Goal: Transaction & Acquisition: Register for event/course

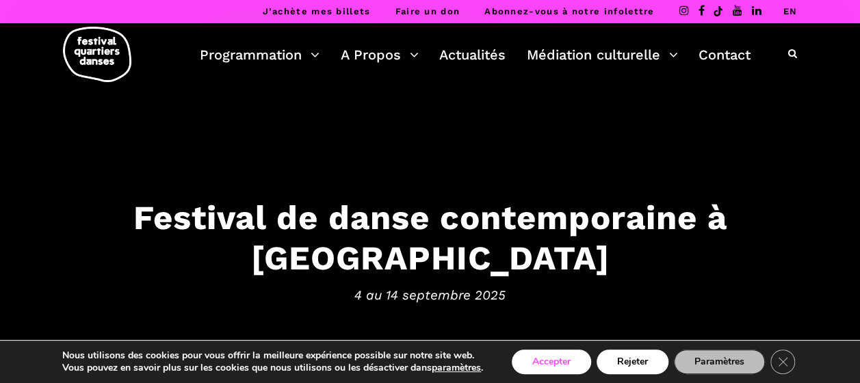
click at [560, 364] on button "Accepter" at bounding box center [551, 362] width 79 height 25
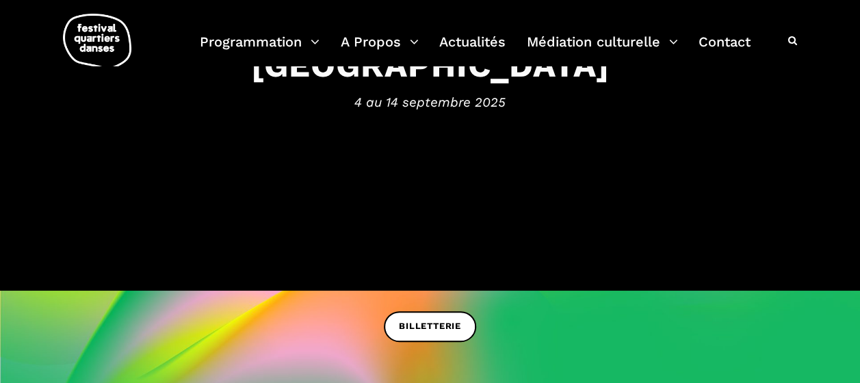
scroll to position [205, 0]
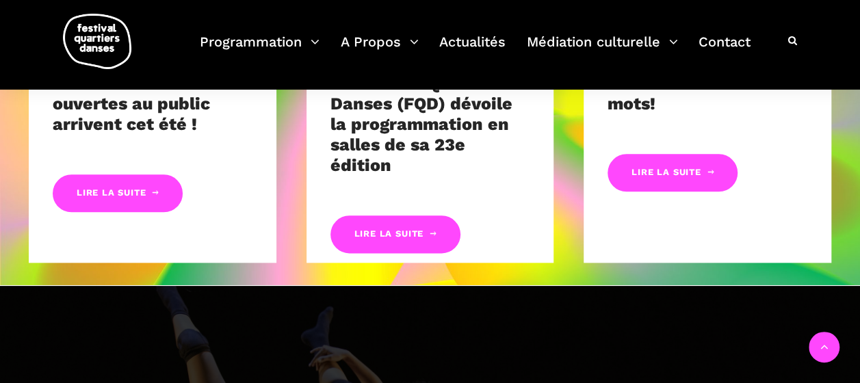
scroll to position [458, 0]
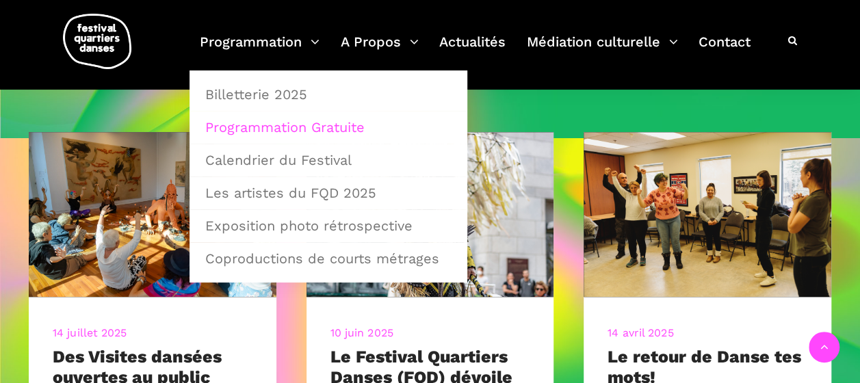
click at [252, 128] on link "Programmation Gratuite" at bounding box center [328, 126] width 263 height 31
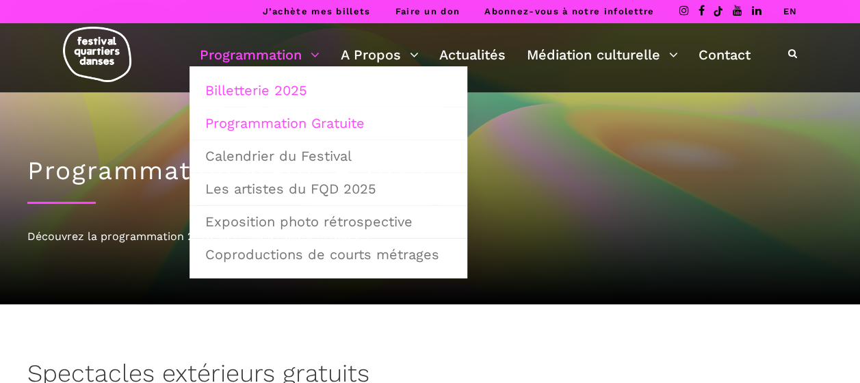
click at [264, 92] on link "Billetterie 2025" at bounding box center [328, 90] width 263 height 31
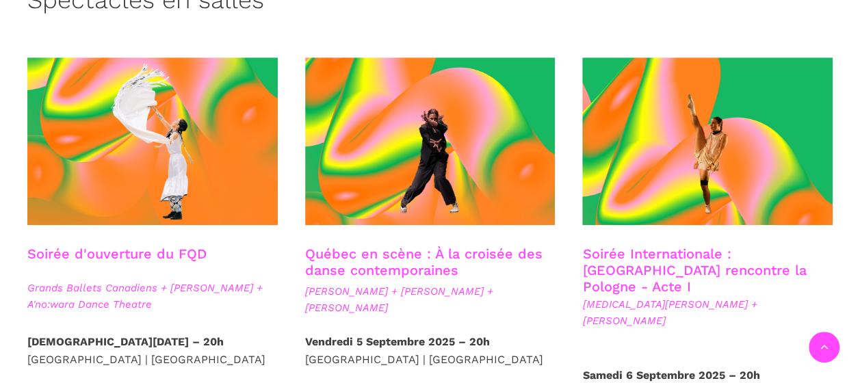
scroll to position [410, 0]
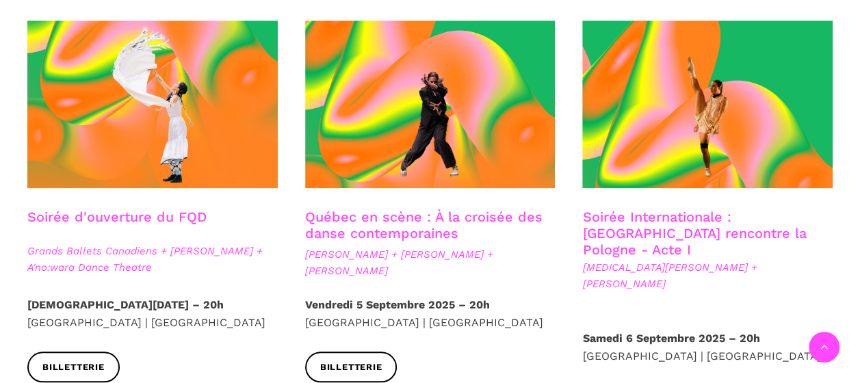
click at [371, 224] on link "Québec en scène : À la croisée des danse contemporaines" at bounding box center [423, 225] width 237 height 33
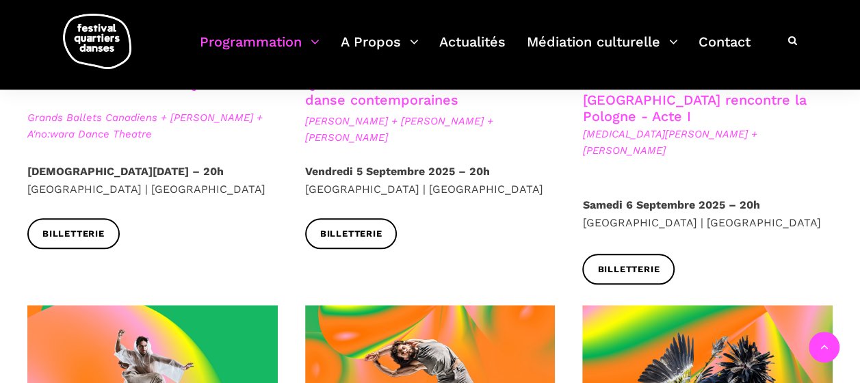
scroll to position [479, 0]
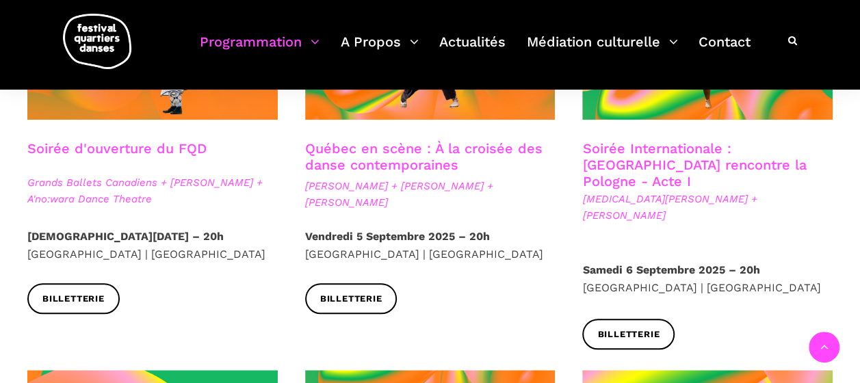
click at [676, 153] on link "Soirée Internationale : Montréal rencontre la Pologne - Acte I" at bounding box center [694, 164] width 224 height 49
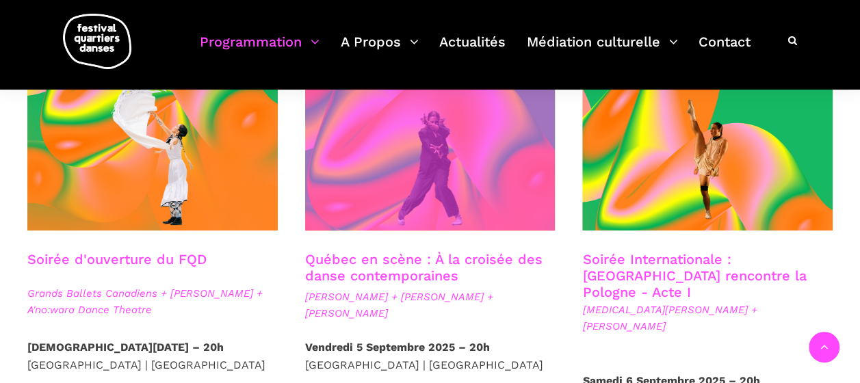
scroll to position [274, 0]
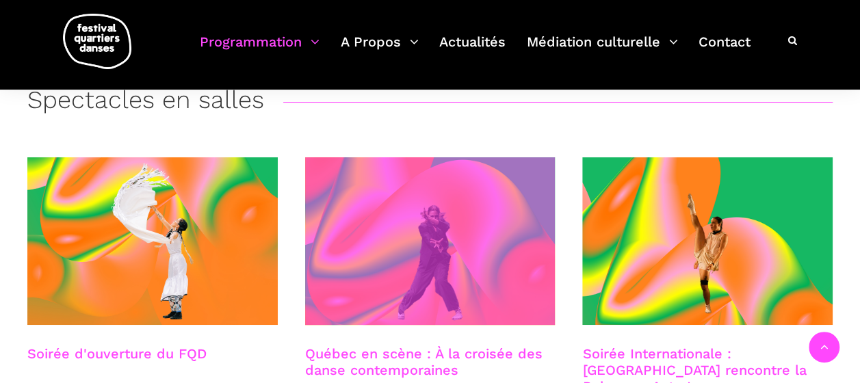
click at [391, 266] on span at bounding box center [430, 241] width 250 height 168
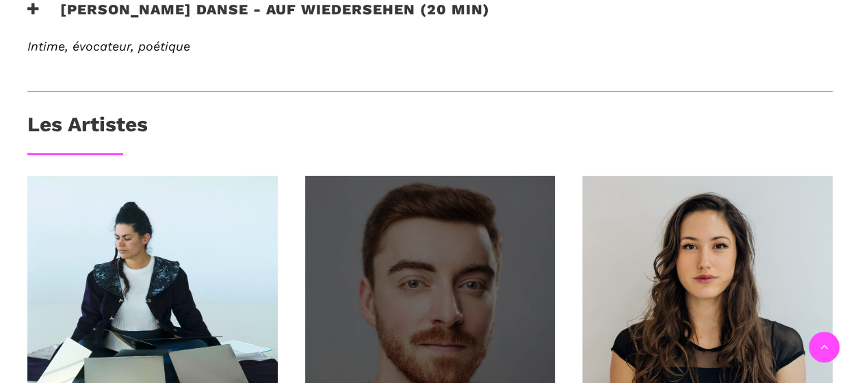
scroll to position [821, 0]
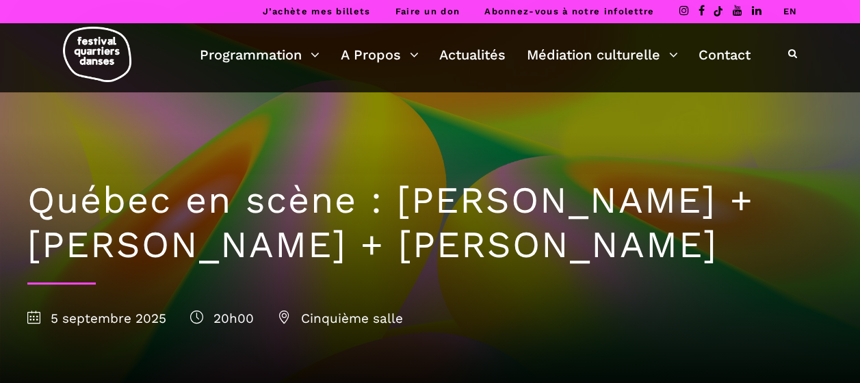
scroll to position [335, 0]
